Goal: Information Seeking & Learning: Learn about a topic

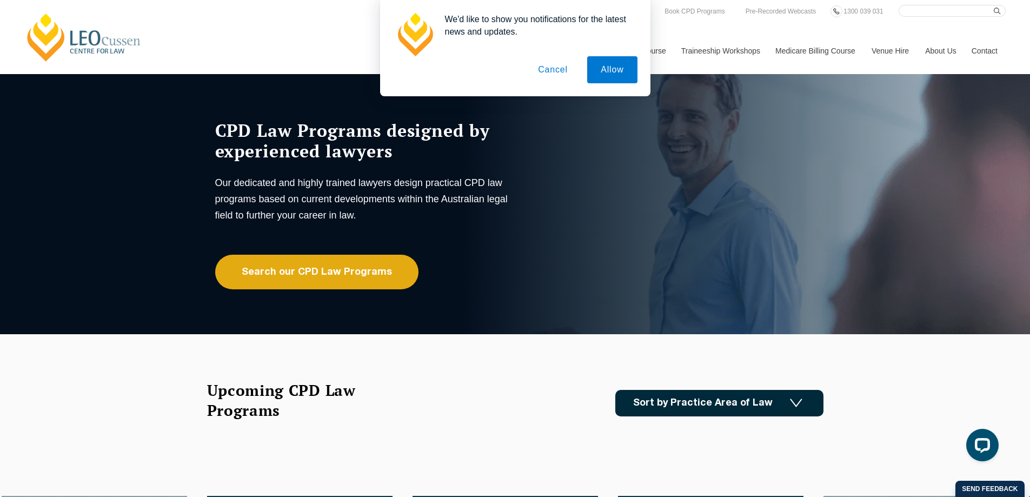
click at [559, 68] on button "Cancel" at bounding box center [552, 69] width 57 height 27
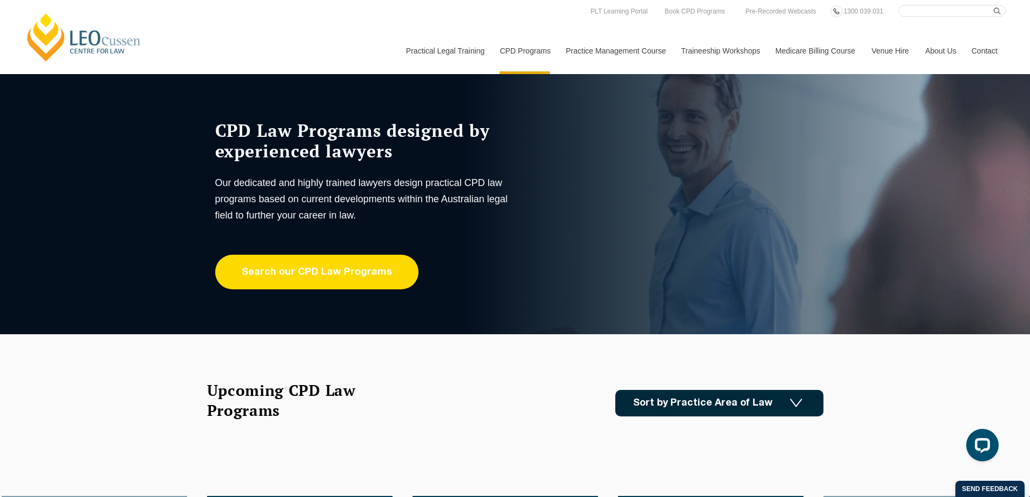
click at [295, 263] on link "Search our CPD Law Programs" at bounding box center [316, 272] width 203 height 35
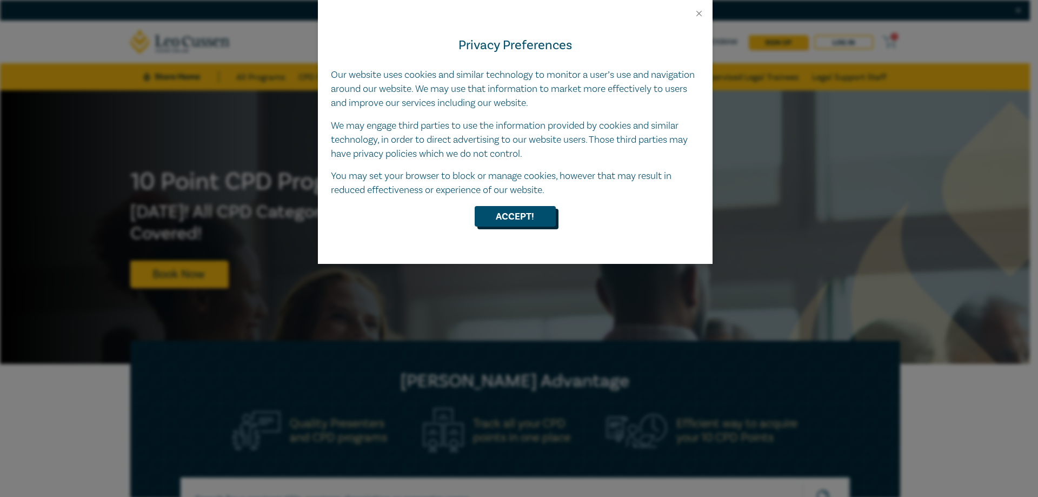
click at [539, 210] on button "Accept!" at bounding box center [515, 216] width 81 height 21
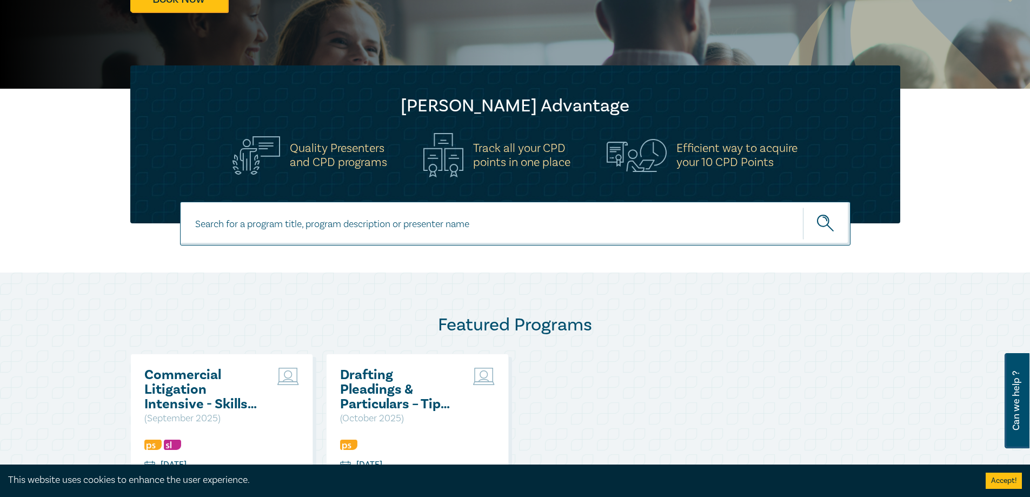
scroll to position [270, 0]
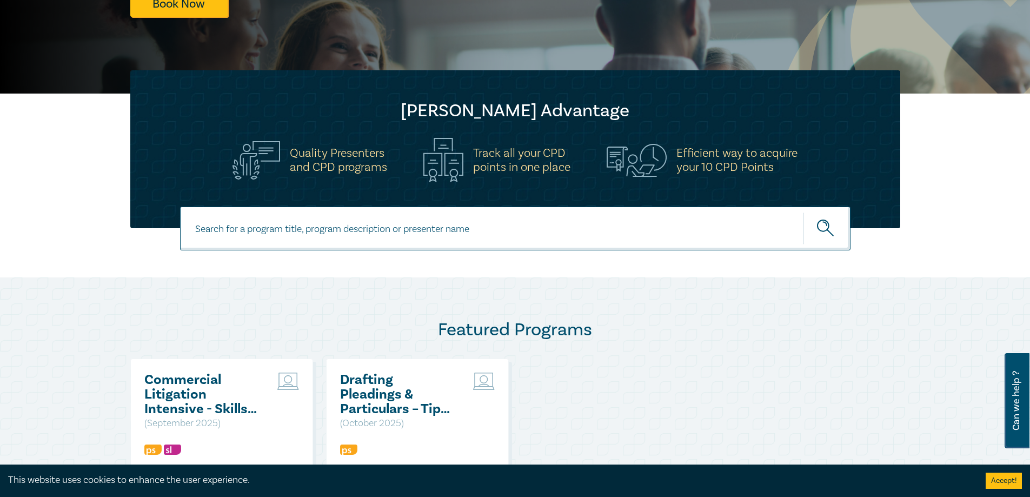
click at [239, 230] on input at bounding box center [515, 228] width 670 height 44
type input "conveyancing"
click at [803, 212] on button "submit" at bounding box center [827, 228] width 48 height 33
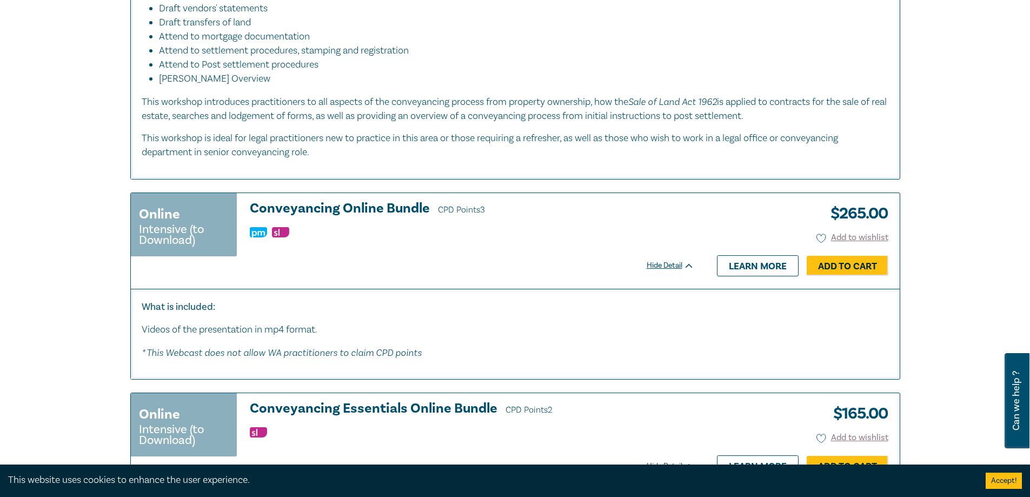
scroll to position [919, 0]
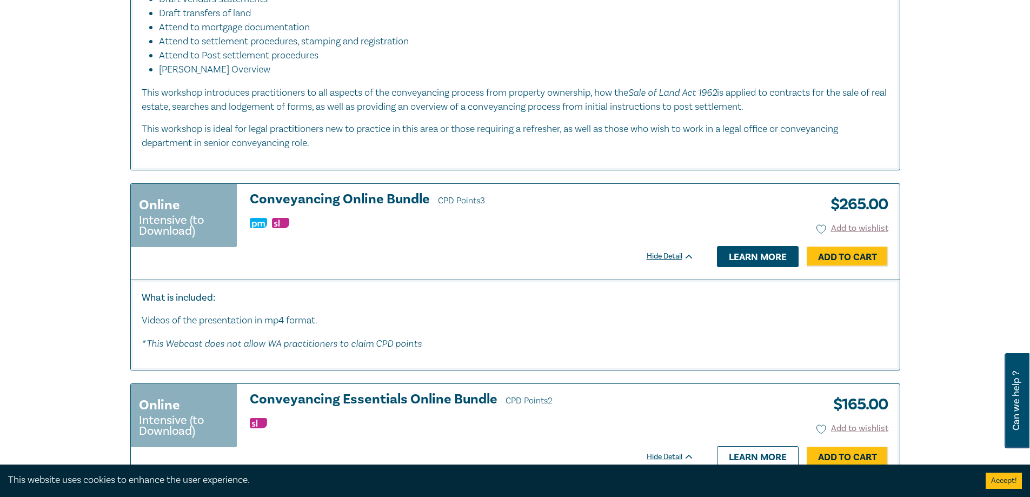
click at [763, 261] on link "Learn more" at bounding box center [758, 256] width 82 height 21
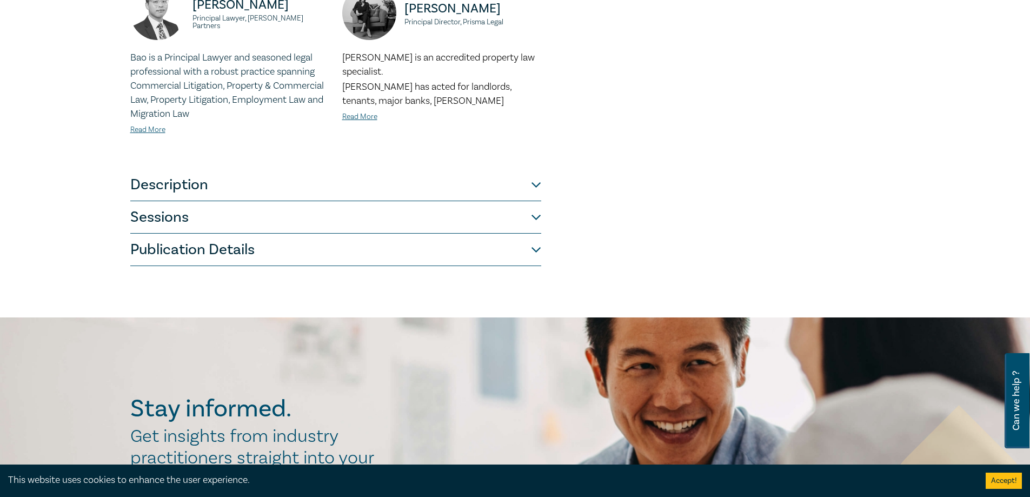
scroll to position [486, 0]
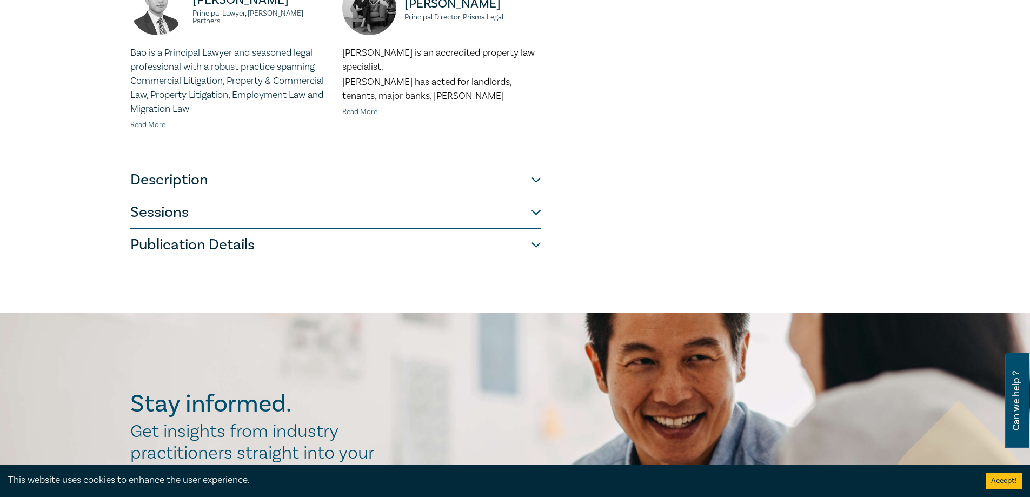
click at [166, 196] on button "Sessions" at bounding box center [335, 212] width 411 height 32
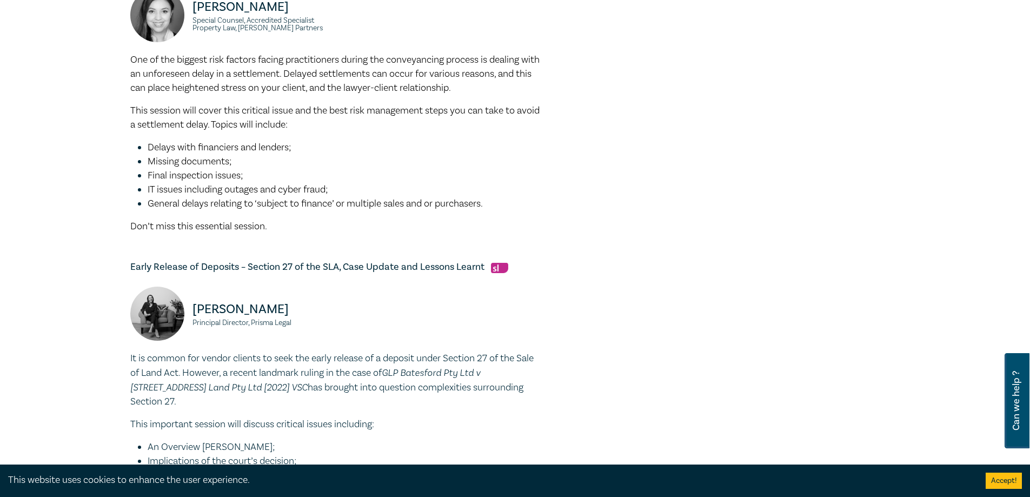
scroll to position [698, 0]
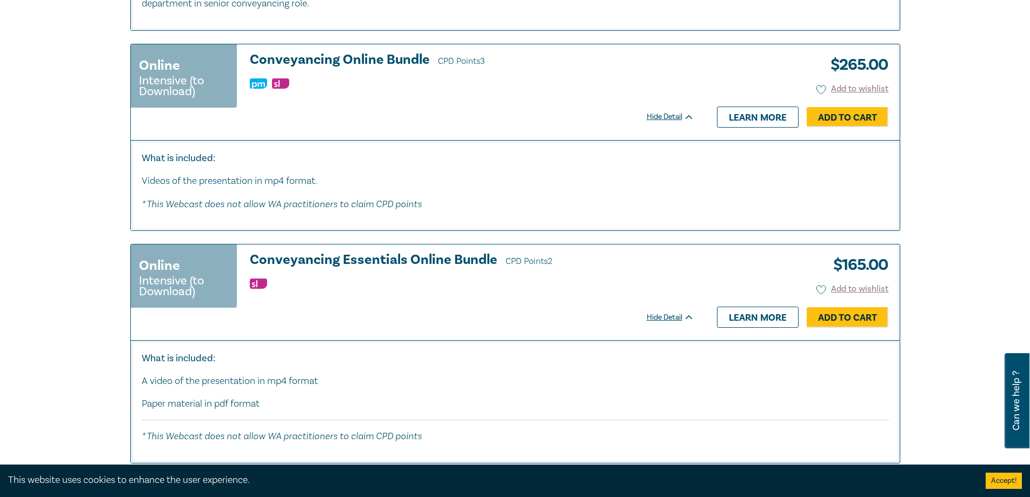
scroll to position [1027, 0]
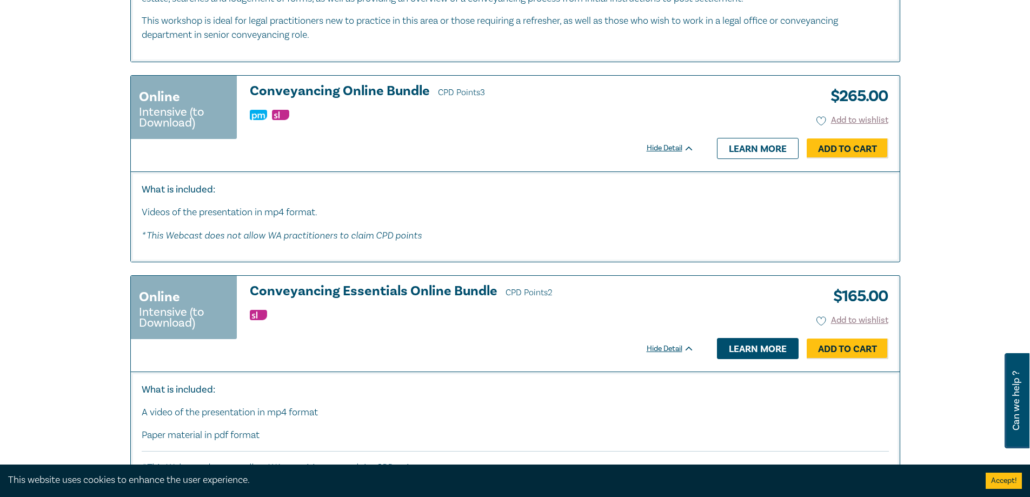
click at [745, 348] on link "Learn more" at bounding box center [758, 348] width 82 height 21
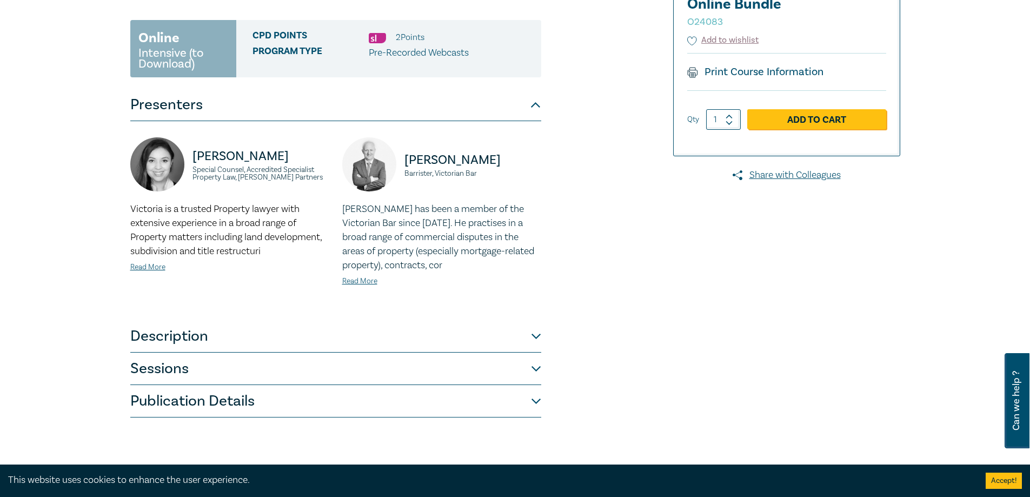
scroll to position [216, 0]
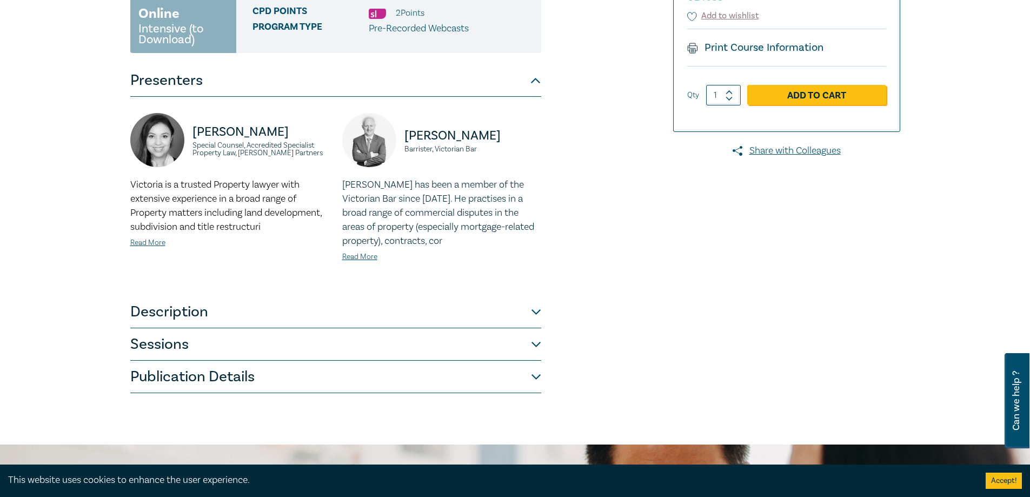
click at [188, 349] on button "Sessions" at bounding box center [335, 344] width 411 height 32
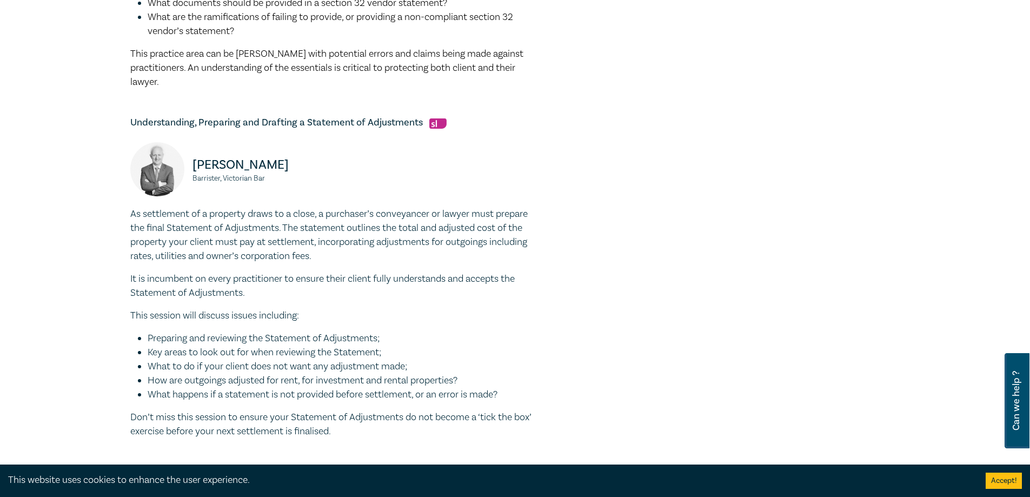
scroll to position [595, 0]
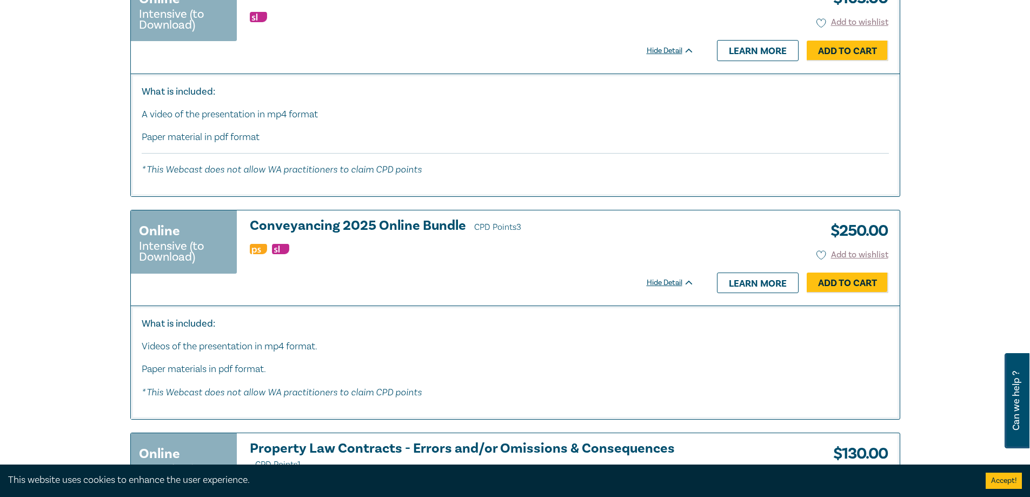
scroll to position [1351, 0]
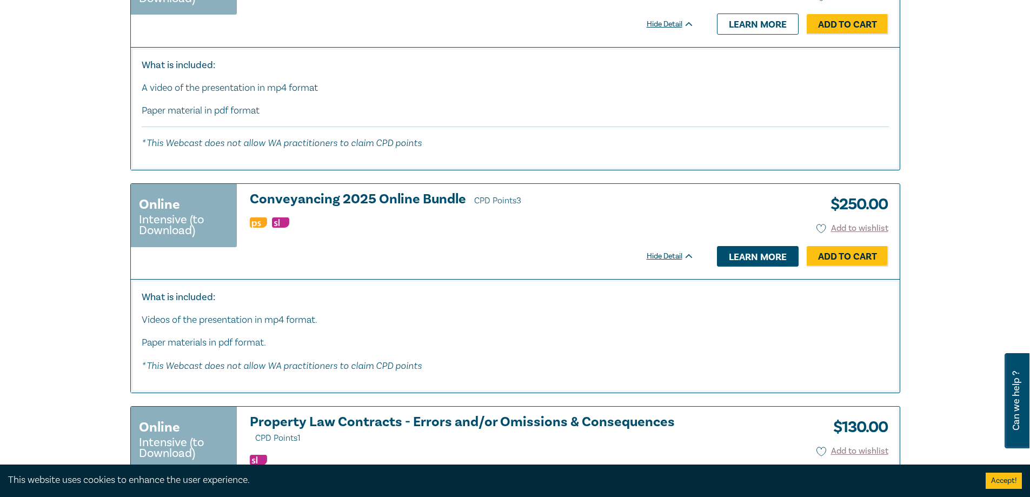
click at [733, 261] on link "Learn more" at bounding box center [758, 256] width 82 height 21
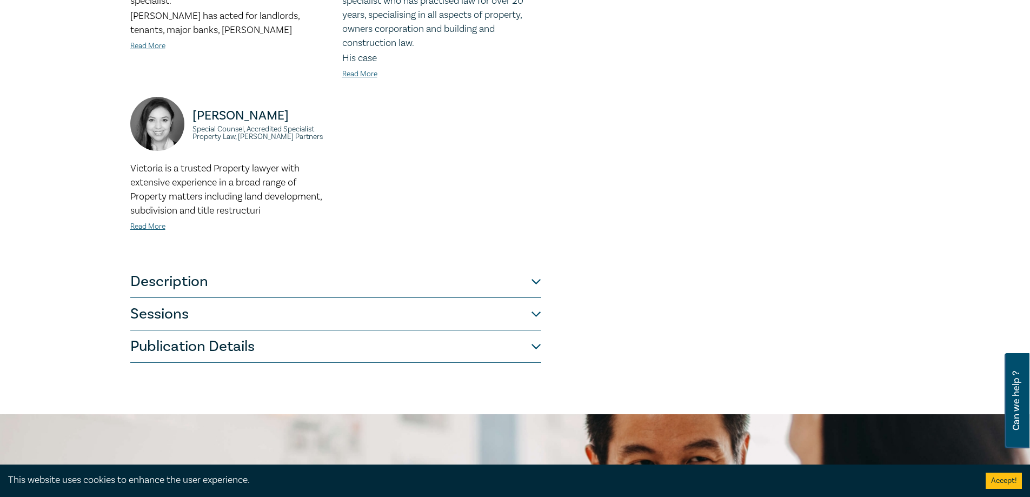
scroll to position [432, 0]
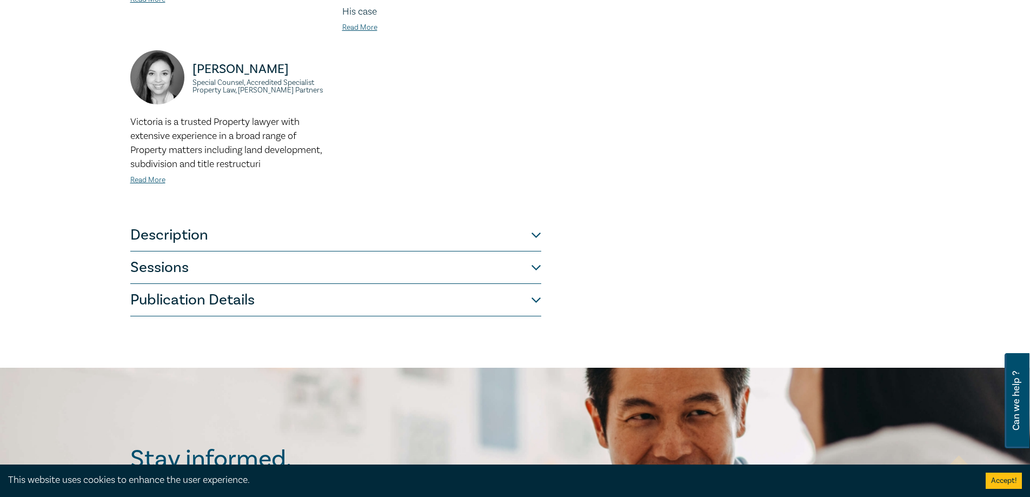
click at [177, 255] on button "Sessions" at bounding box center [335, 267] width 411 height 32
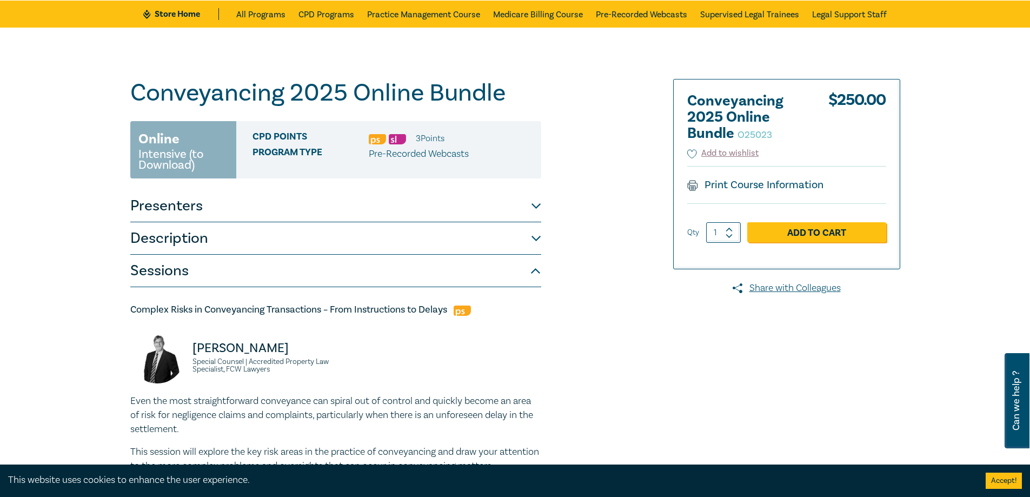
scroll to position [0, 0]
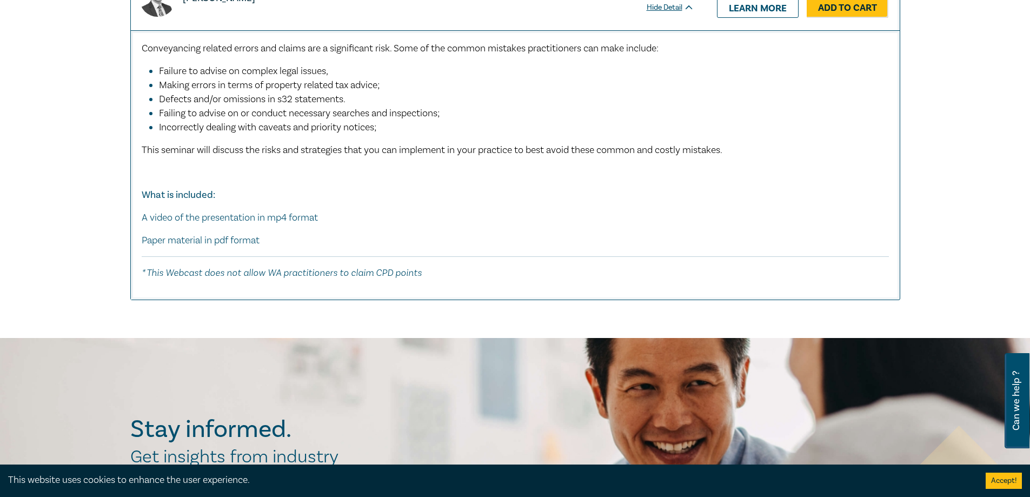
scroll to position [2162, 0]
